Goal: Find specific page/section: Find specific page/section

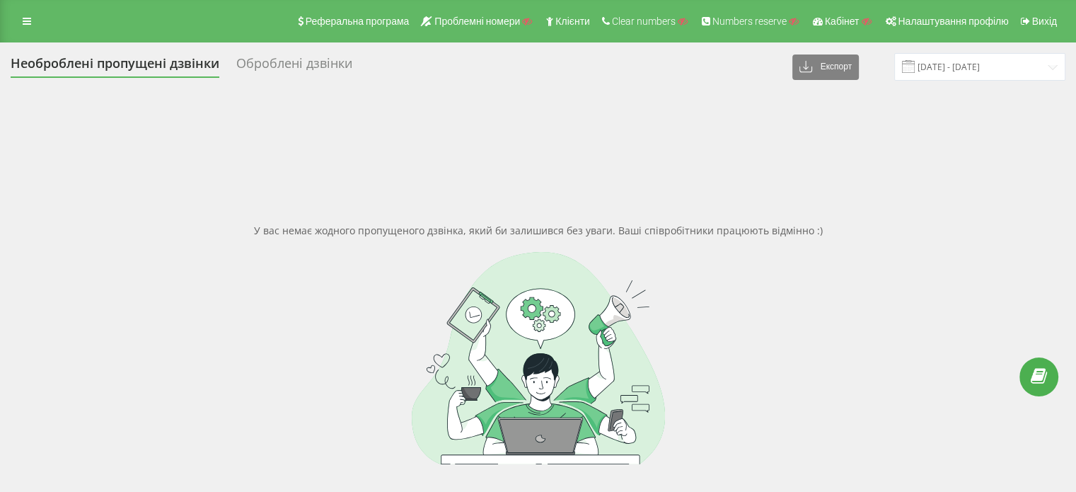
click at [41, 23] on div "Реферальна програма Проблемні номери Клієнти Clear numbers Numbers reserve Кабі…" at bounding box center [538, 21] width 1076 height 42
click at [35, 19] on link at bounding box center [26, 21] width 25 height 20
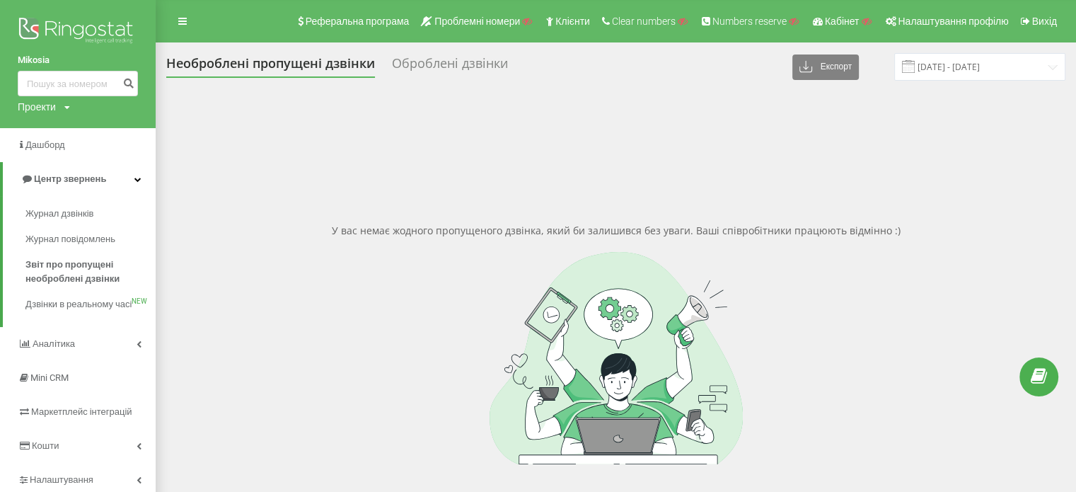
click at [40, 112] on div "Проекти" at bounding box center [37, 107] width 38 height 14
click at [42, 127] on input "text" at bounding box center [57, 128] width 71 height 21
paste input "[DOMAIN_NAME]"
type input "[DOMAIN_NAME]"
click at [113, 131] on link "Пошук" at bounding box center [114, 128] width 42 height 21
